Goal: Task Accomplishment & Management: Use online tool/utility

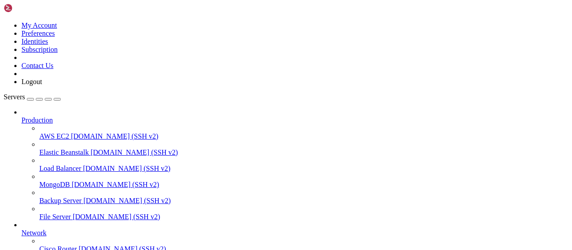
scroll to position [45, 0]
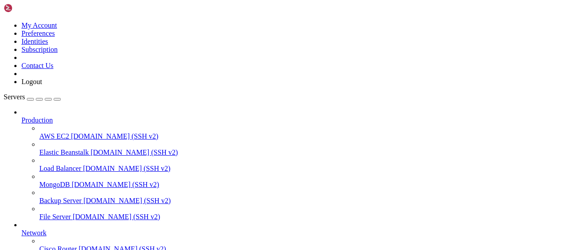
type input "/root/autopostexe"
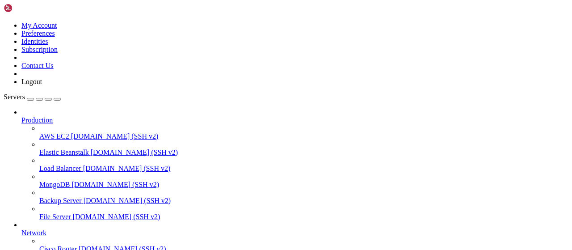
scroll to position [0, 0]
drag, startPoint x: 241, startPoint y: 197, endPoint x: 114, endPoint y: 194, distance: 127.0
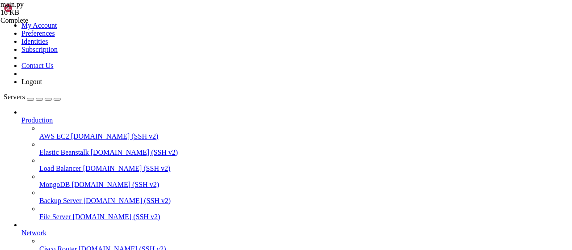
drag, startPoint x: 228, startPoint y: 169, endPoint x: 121, endPoint y: 171, distance: 106.4
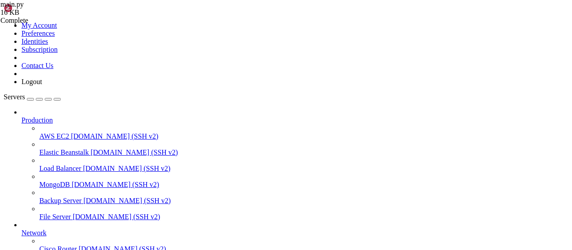
type textarea "asyncio.run(main())"
paste textarea "asyncio.run(main())"
type textarea "asyncio.run(main())"
drag, startPoint x: 552, startPoint y: 32, endPoint x: 492, endPoint y: 34, distance: 59.5
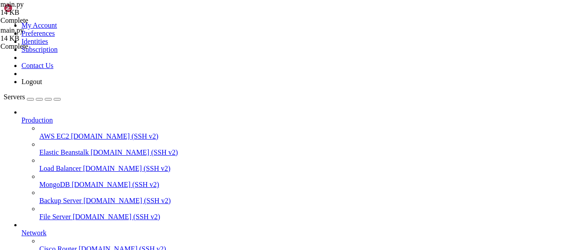
type textarea "builder.button(text="📺 Подписка на каналы", callback_data=f"method_subgram_{scr…"
